Goal: Transaction & Acquisition: Subscribe to service/newsletter

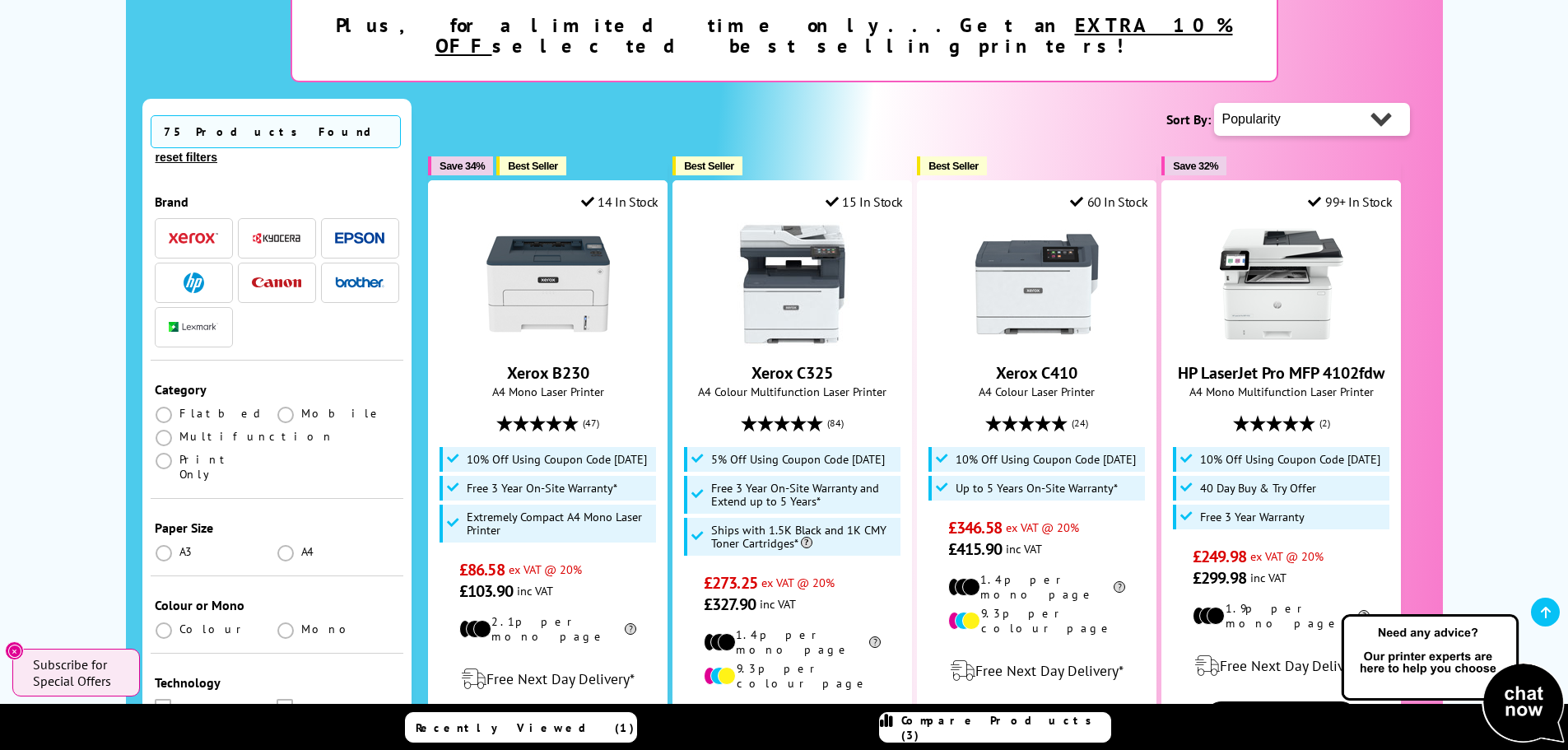
scroll to position [329, 0]
click at [339, 276] on img "button" at bounding box center [359, 282] width 49 height 12
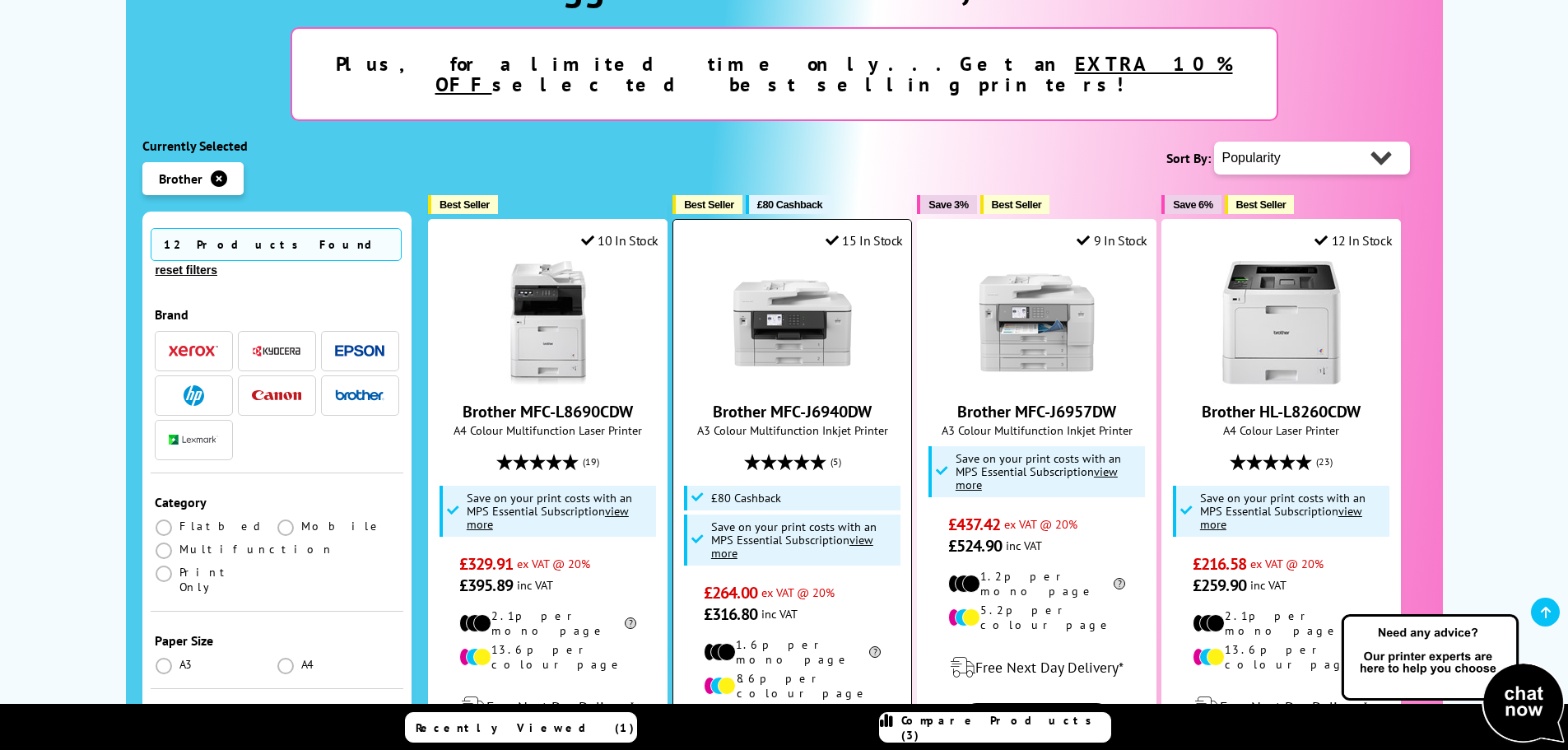
scroll to position [494, 0]
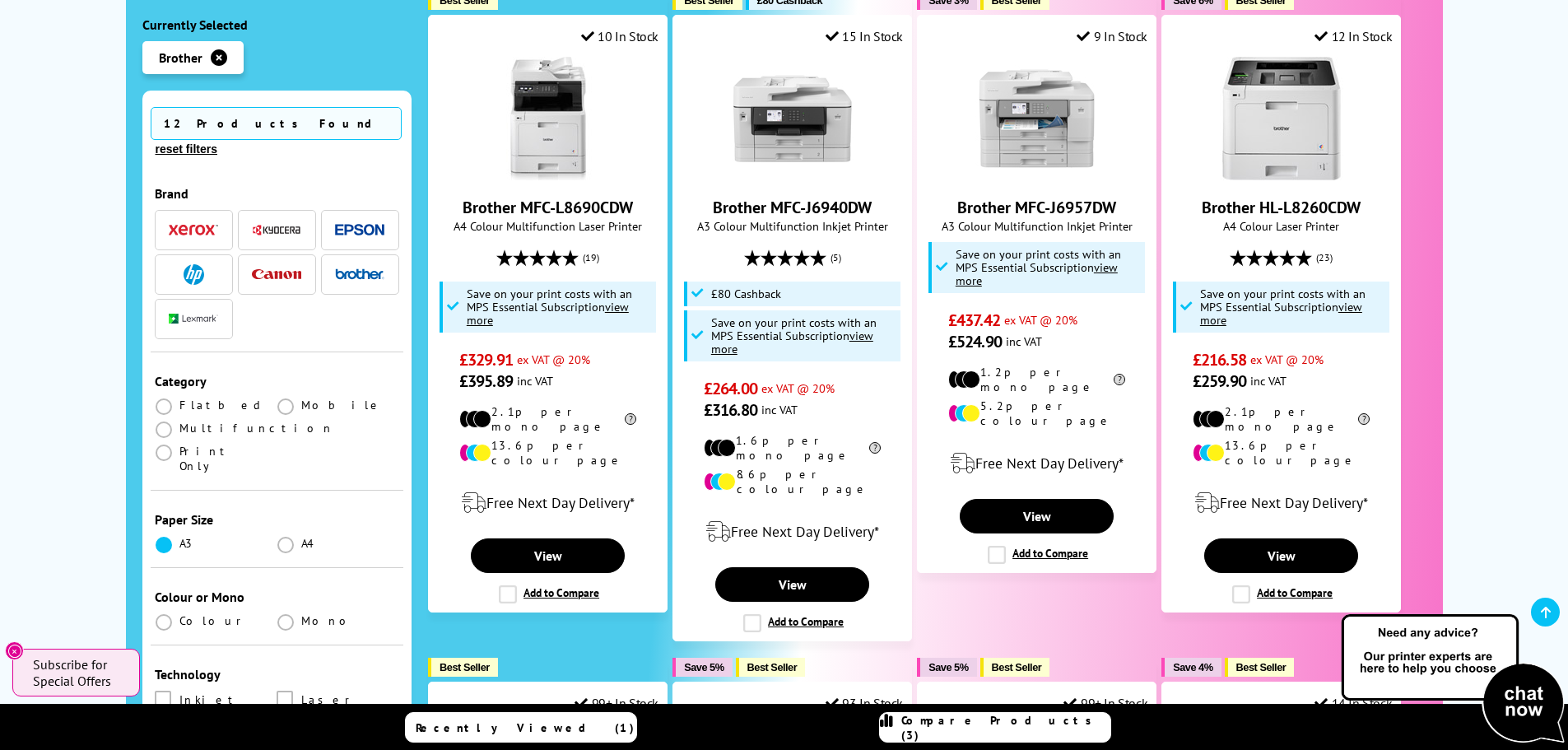
click at [161, 537] on span at bounding box center [164, 545] width 16 height 16
click at [179, 539] on input "radio" at bounding box center [179, 539] width 0 height 0
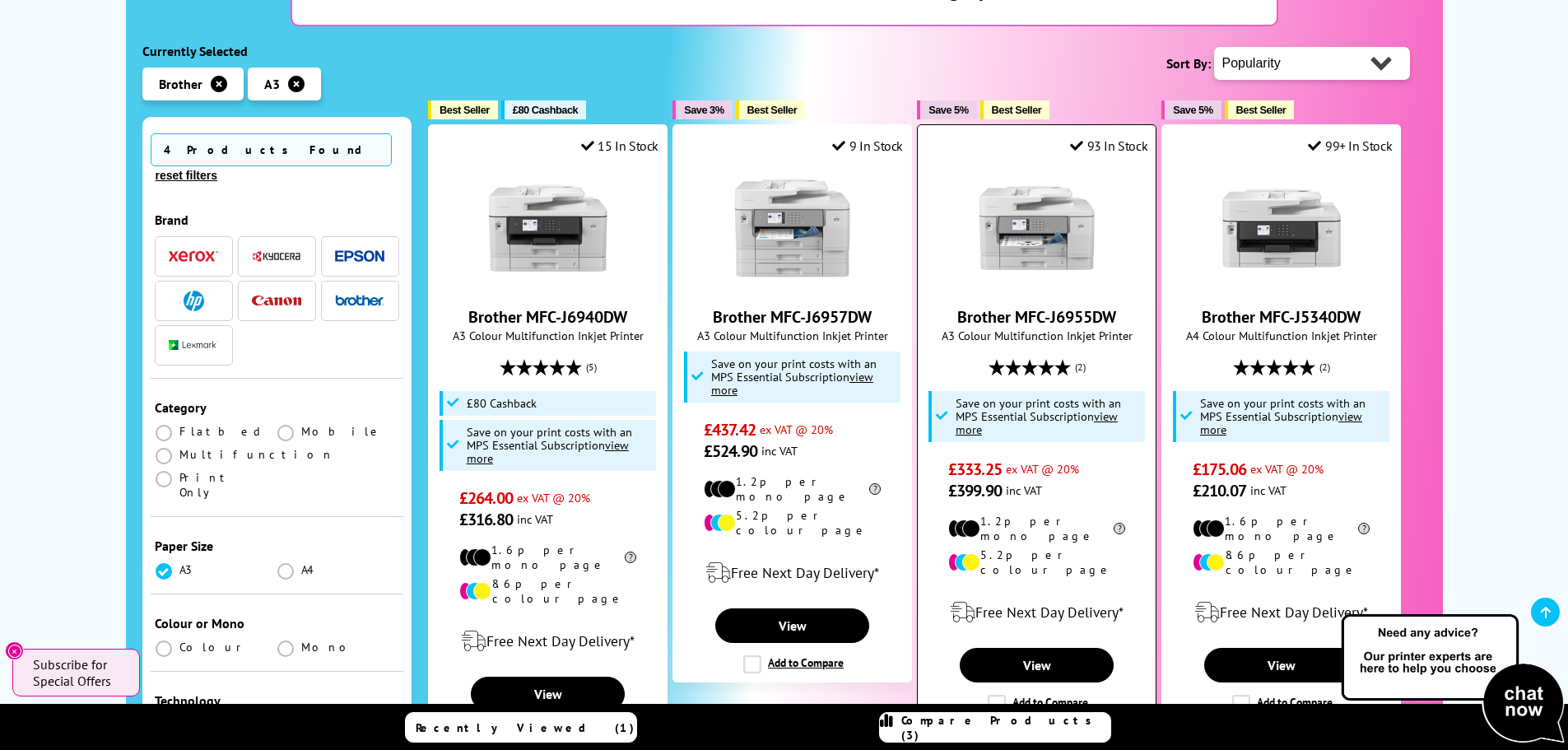
scroll to position [412, 0]
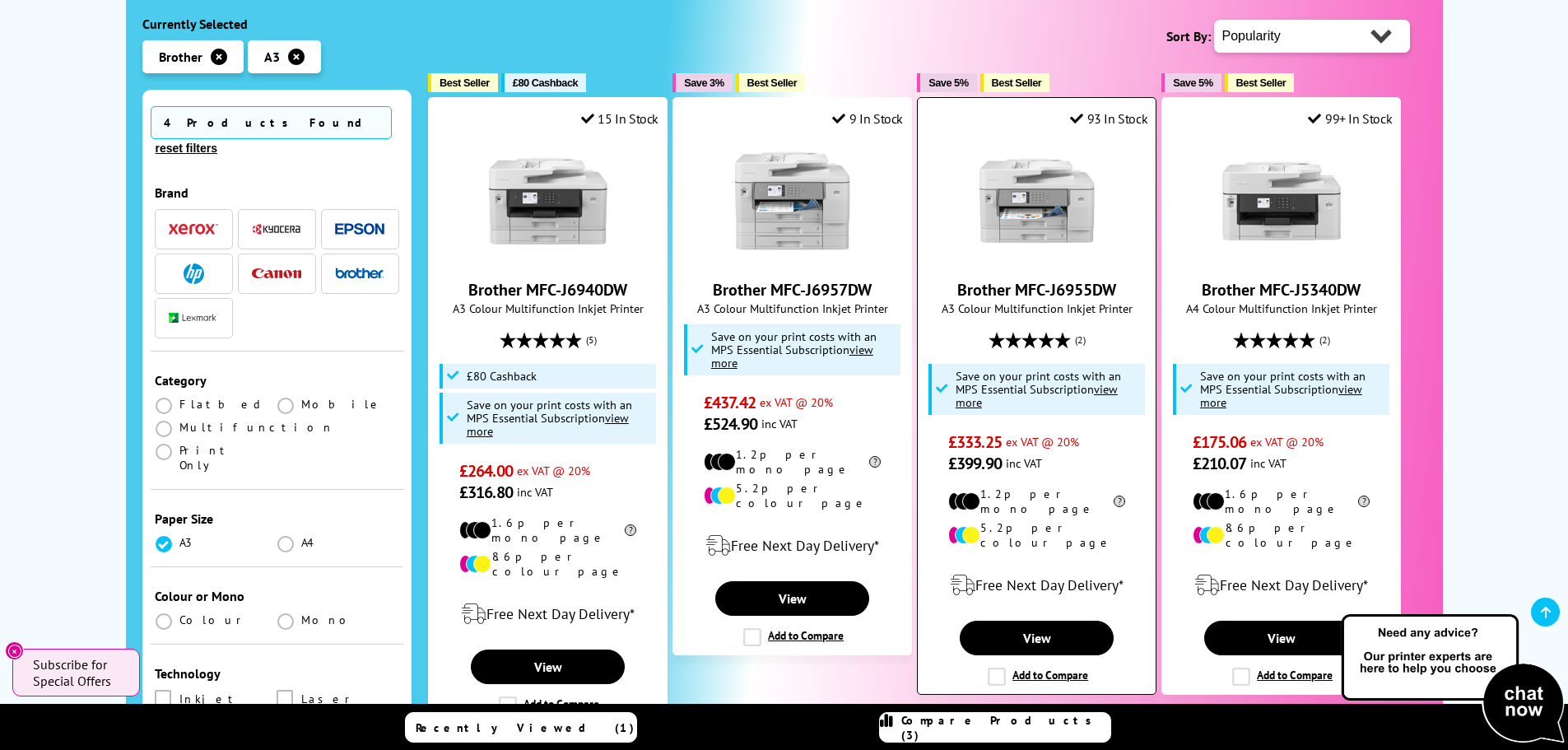
click at [1108, 381] on u "view more" at bounding box center [1036, 396] width 162 height 29
click at [1112, 381] on u "view more" at bounding box center [1036, 396] width 162 height 29
click at [1111, 381] on u "view more" at bounding box center [1036, 396] width 162 height 29
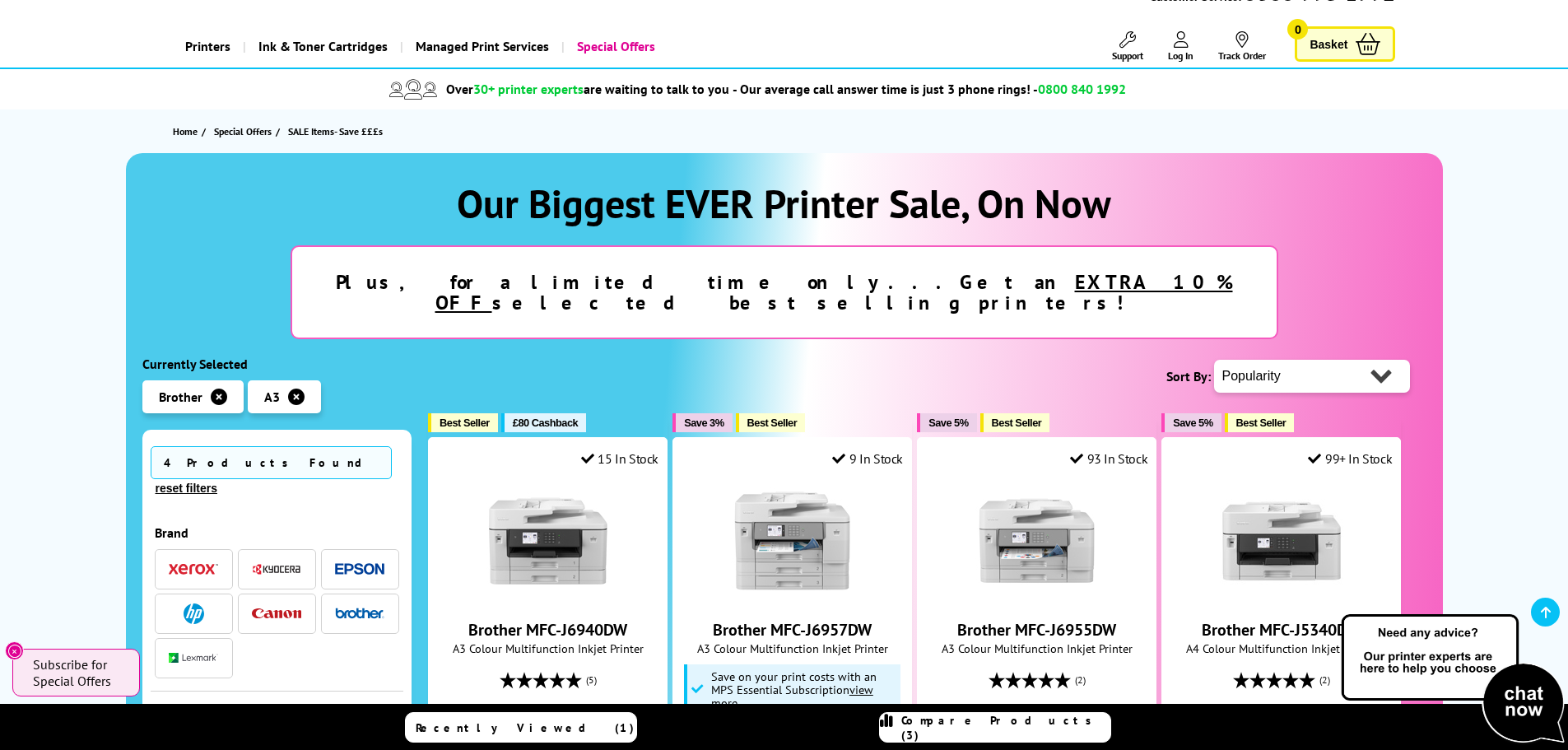
scroll to position [0, 0]
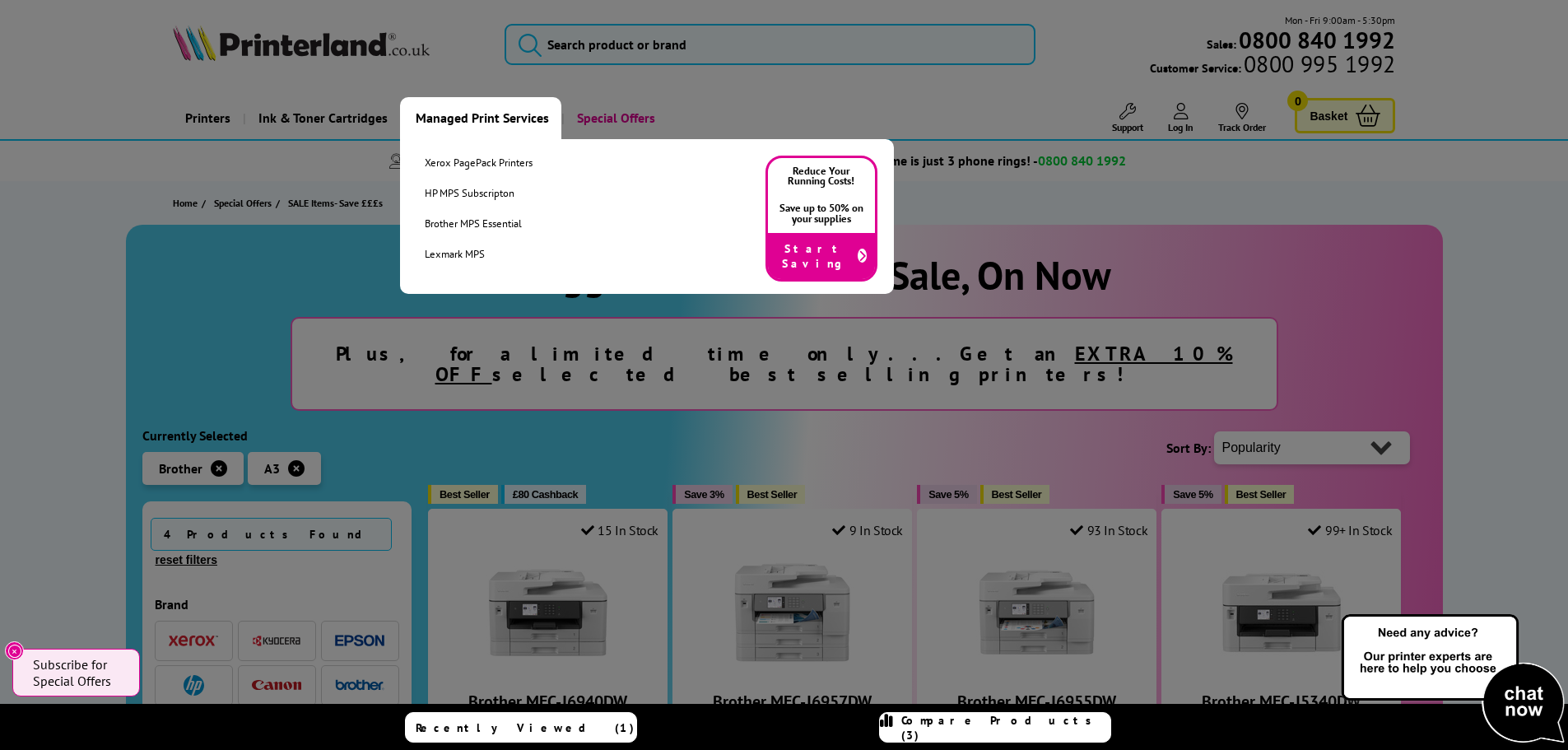
click at [462, 120] on link "Managed Print Services" at bounding box center [481, 118] width 161 height 42
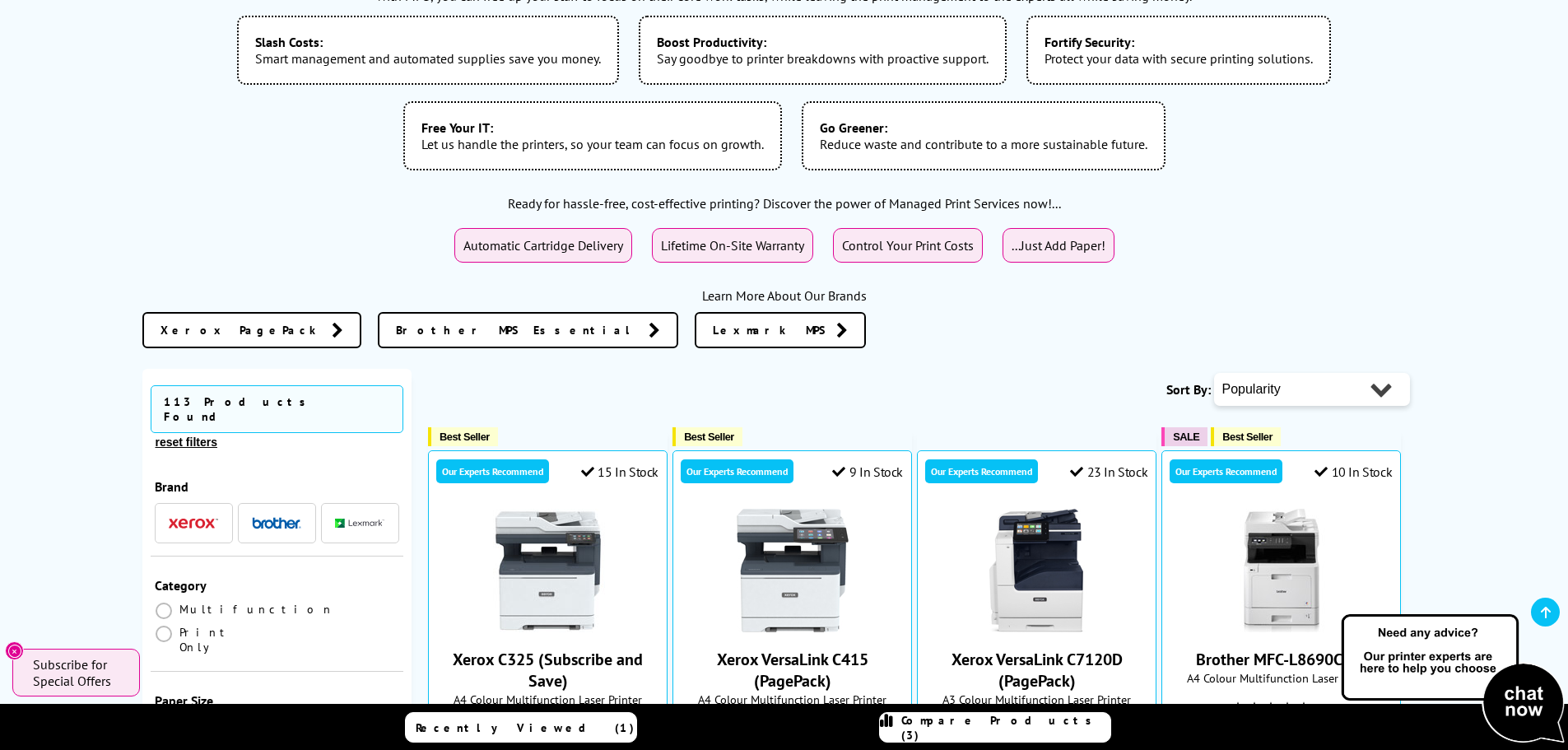
scroll to position [412, 0]
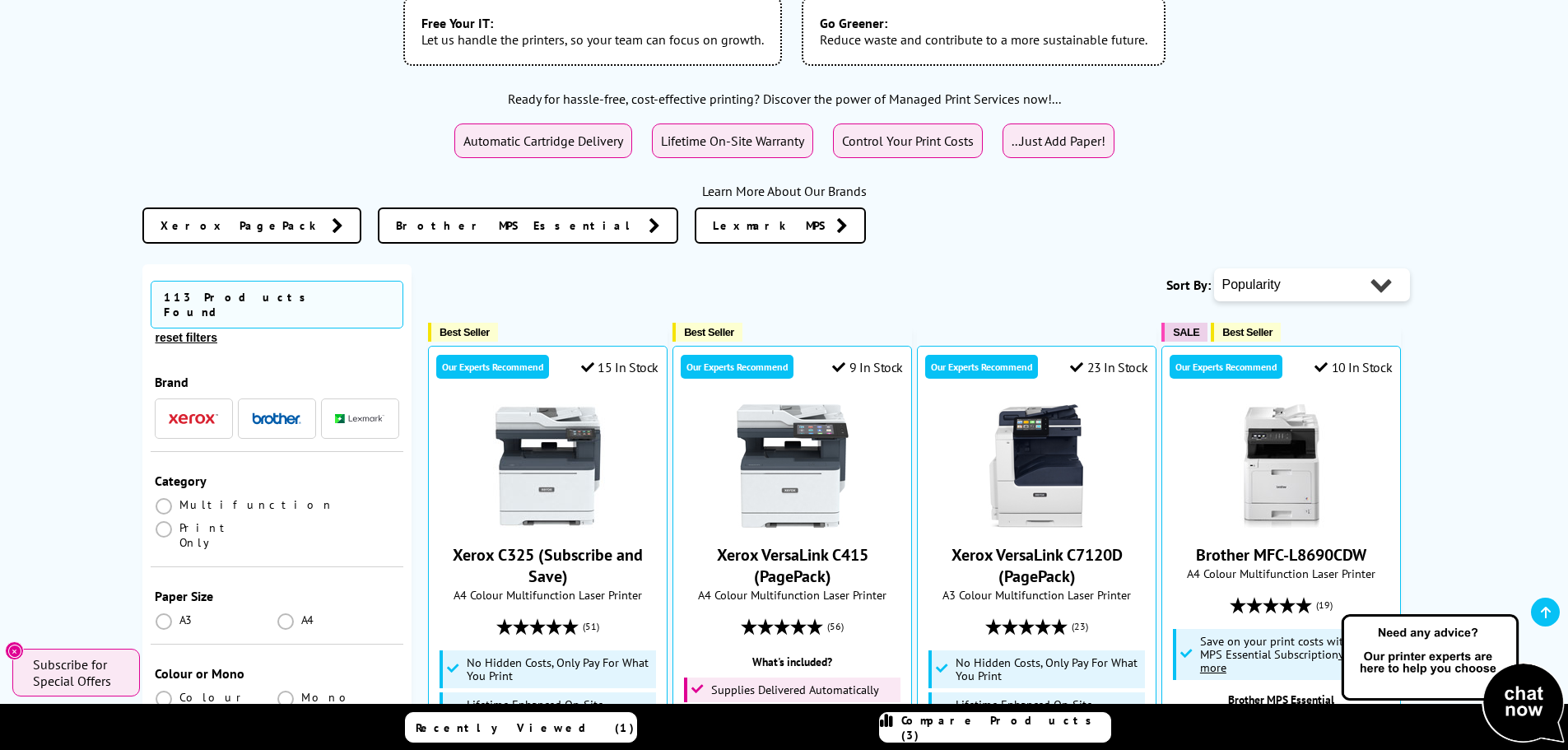
click at [265, 412] on img "button" at bounding box center [276, 418] width 49 height 12
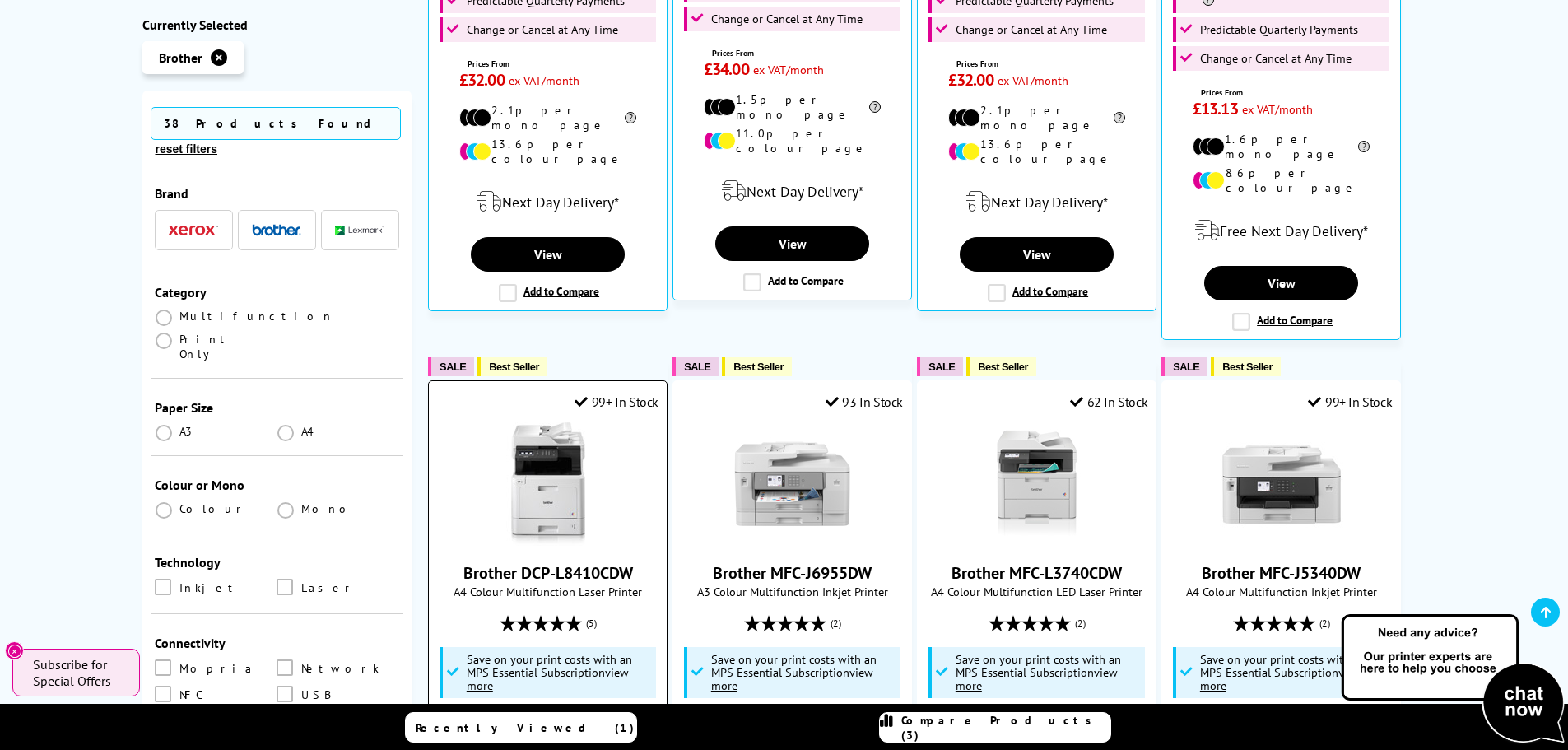
scroll to position [1317, 0]
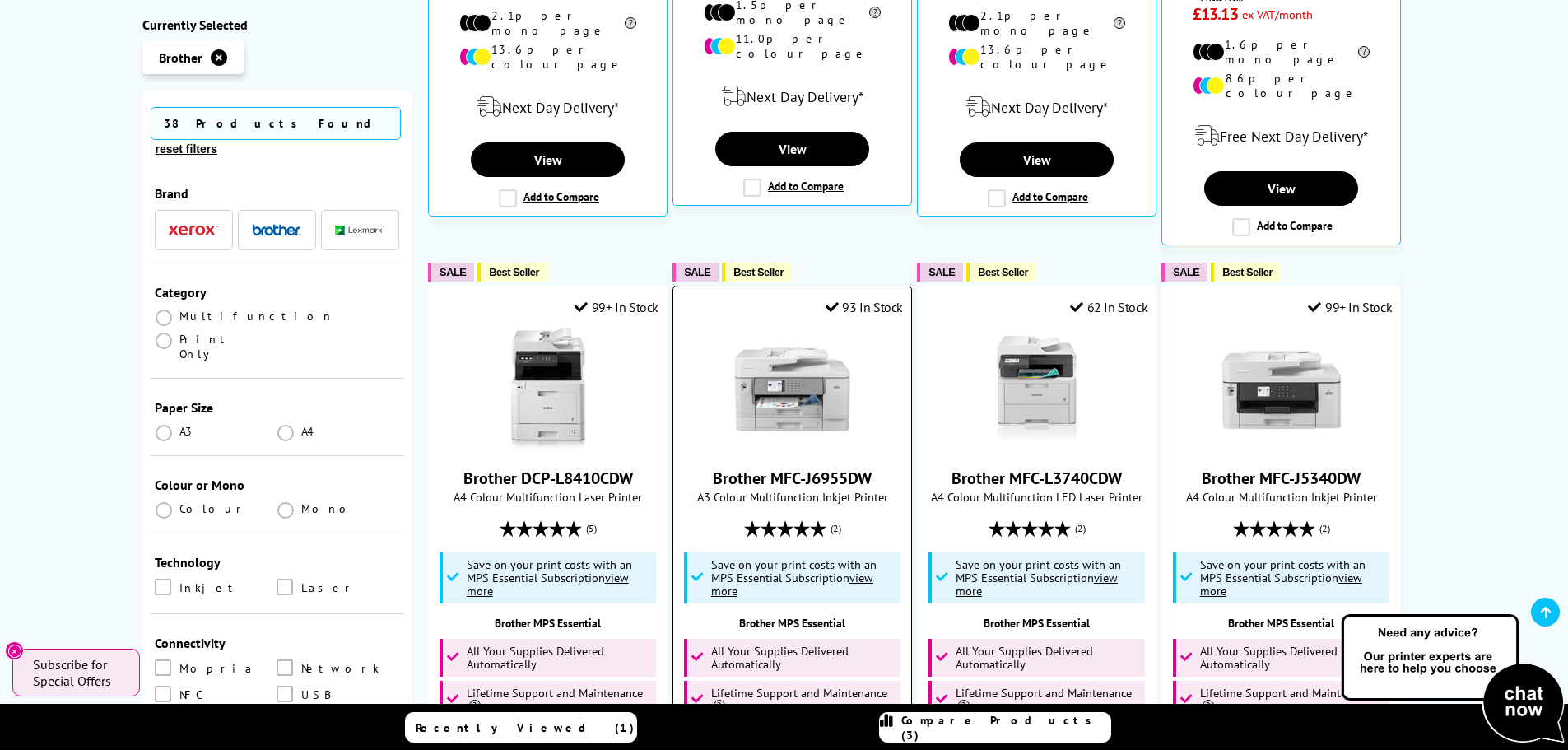
click at [728, 570] on u "view more" at bounding box center [792, 584] width 162 height 29
click at [725, 570] on u "view more" at bounding box center [792, 584] width 162 height 29
click at [725, 557] on span "Save on your print costs with an MPS Essential Subscription view more" at bounding box center [794, 578] width 165 height 42
click at [837, 557] on span "Save on your print costs with an MPS Essential Subscription view more" at bounding box center [794, 578] width 165 height 42
click at [820, 558] on span "Save on your print costs with an MPS Essential Subscription view more" at bounding box center [794, 578] width 165 height 42
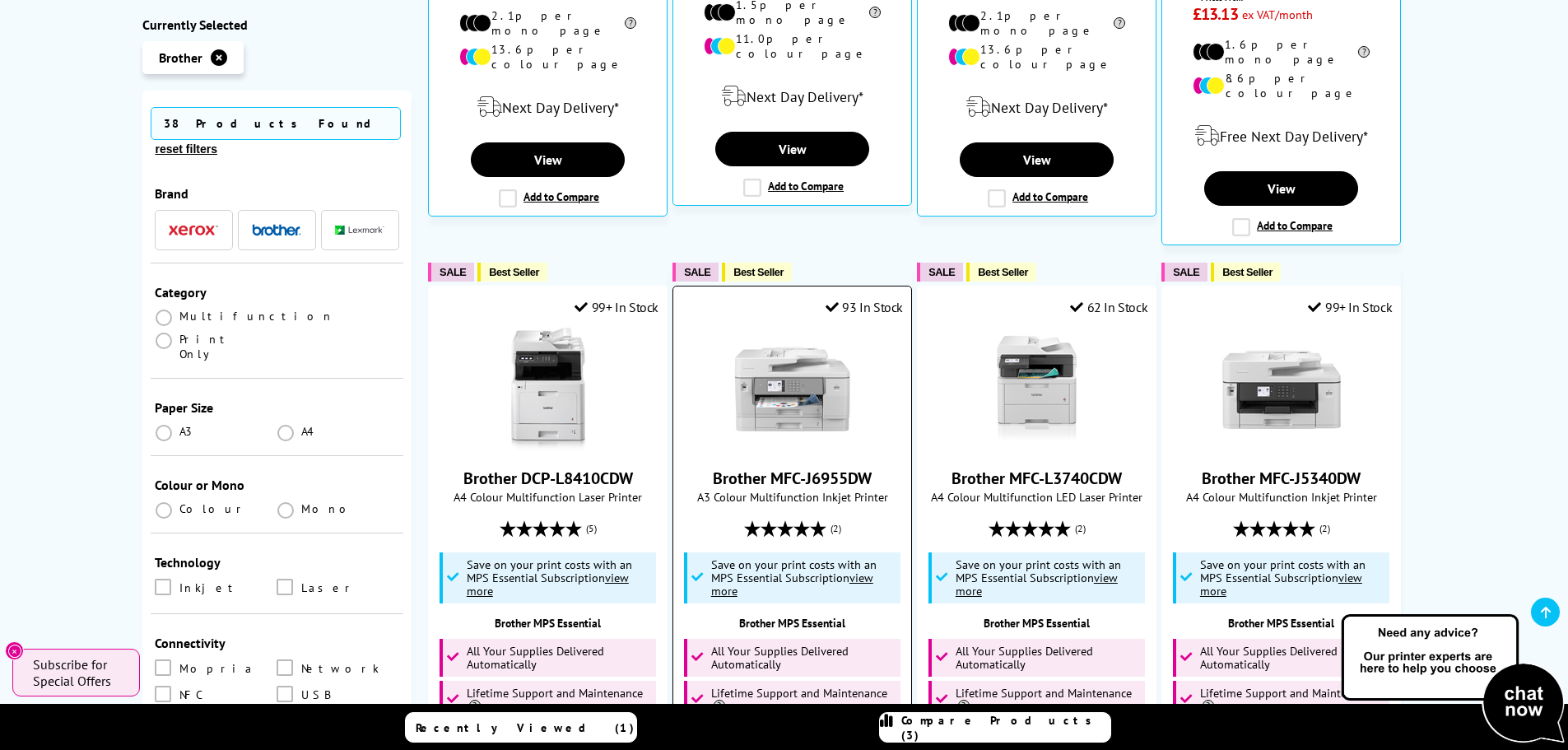
click at [871, 570] on u "view more" at bounding box center [792, 584] width 162 height 29
click at [867, 570] on u "view more" at bounding box center [792, 584] width 162 height 29
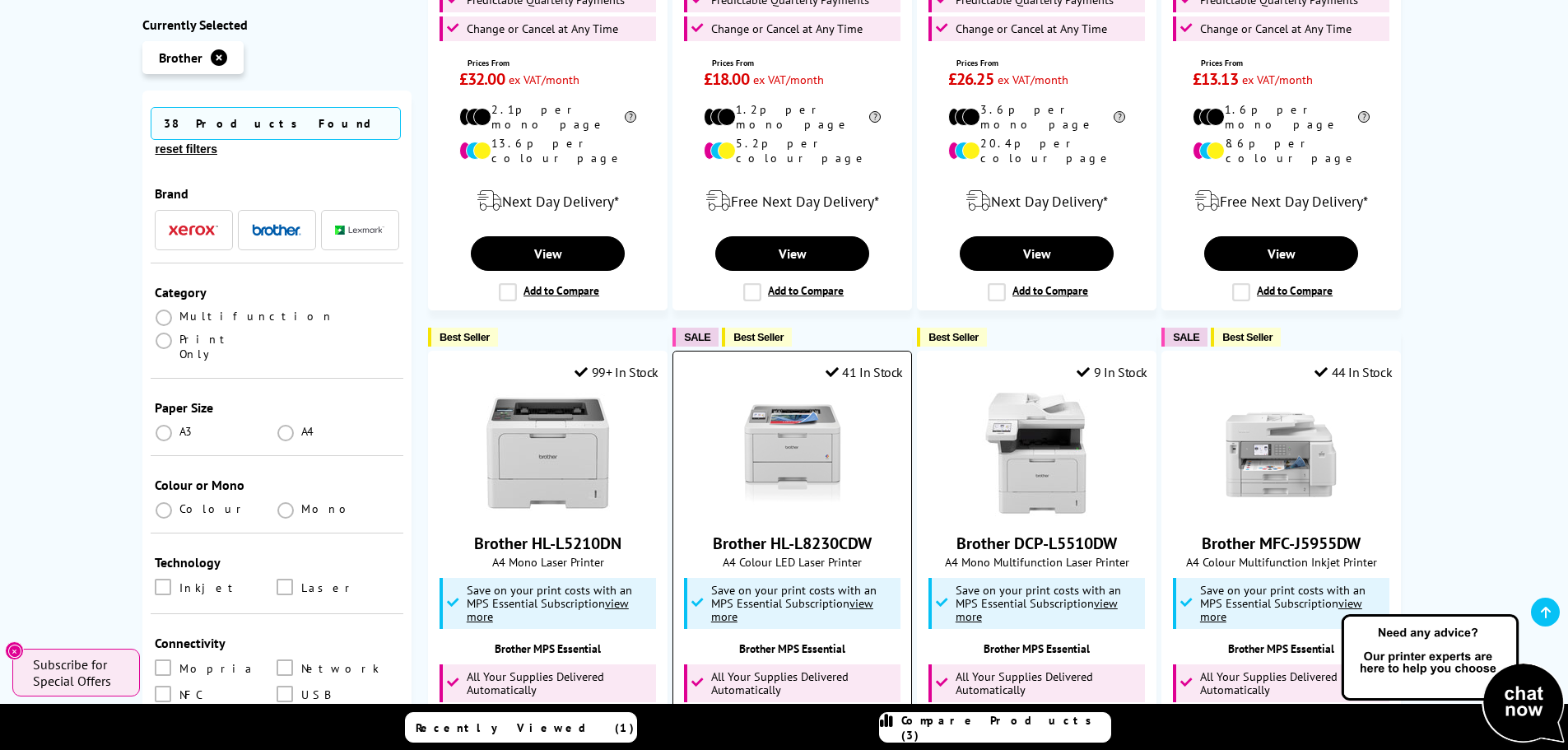
scroll to position [2306, 0]
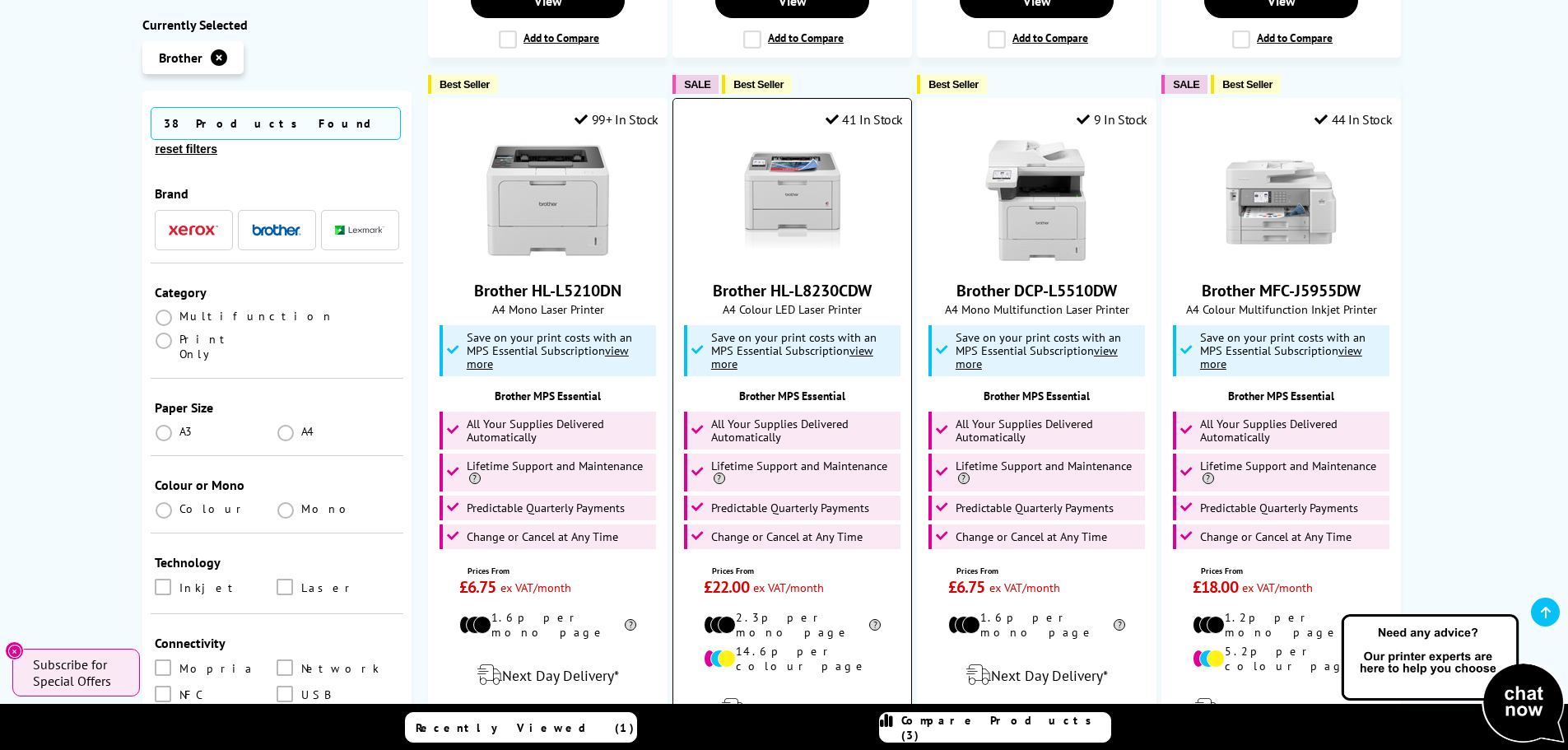
click at [725, 342] on u "view more" at bounding box center [792, 357] width 162 height 29
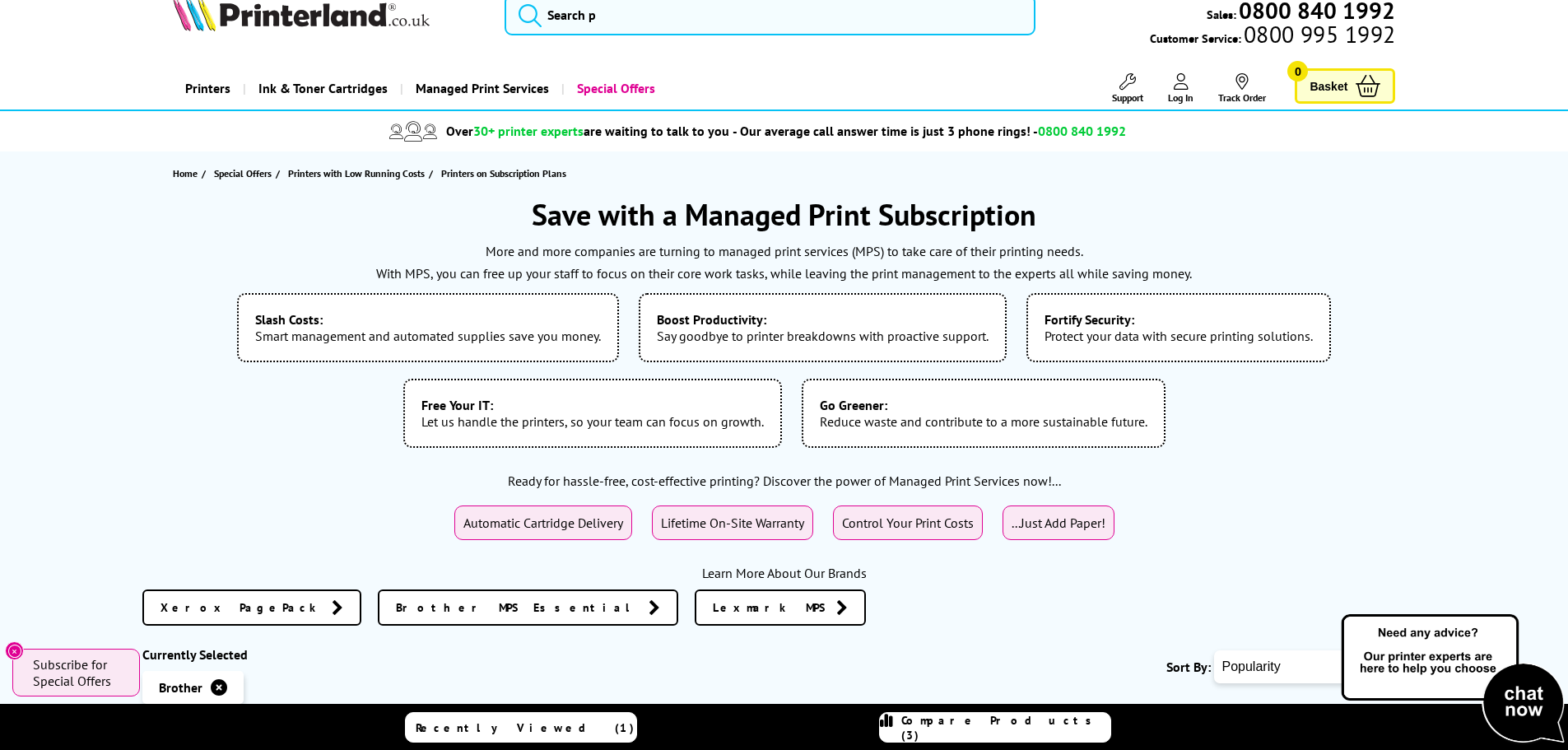
scroll to position [0, 0]
